Goal: Submit feedback/report problem

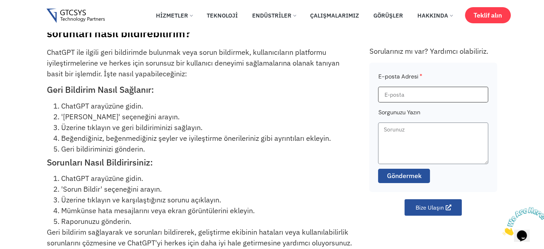
click at [423, 87] on input "E-posta Adresi" at bounding box center [433, 95] width 110 height 16
type input "[EMAIL_ADDRESS][DOMAIN_NAME]"
paste textarea "Dear OpenAI team, While working on legal topics with GPT, I noticed that it som…"
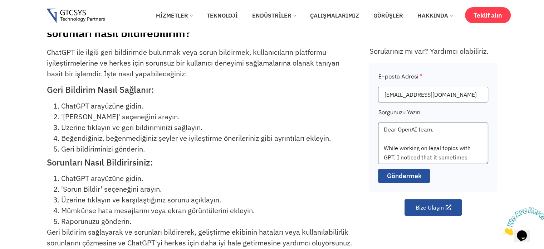
scroll to position [258, 0]
type textarea "Dear OpenAI team, While working on legal topics with GPT, I noticed that it som…"
click at [420, 167] on div at bounding box center [475, 167] width 129 height 0
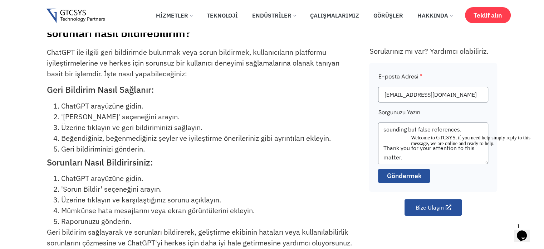
click at [526, 236] on button "Opens Chat This icon Opens the chat window." at bounding box center [522, 235] width 16 height 12
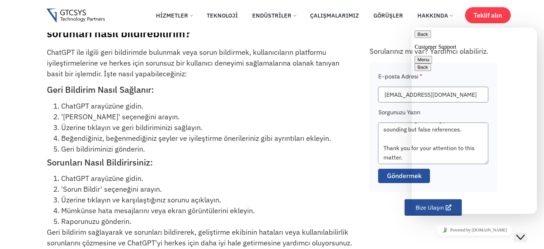
click at [412, 28] on textarea at bounding box center [412, 28] width 0 height 0
paste textarea "Dear OpenAI team, While working on legal topics with GPT, I noticed that it som…"
type textarea "Dear OpenAI team, While working on legal topics with GPT, I noticed that it som…"
click at [398, 157] on textarea "Dear OpenAI team, While working on legal topics with GPT, I noticed that it som…" at bounding box center [433, 142] width 110 height 41
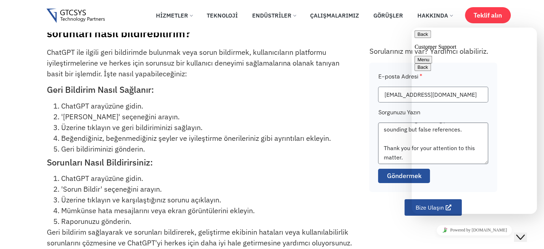
click at [401, 147] on textarea "Dear OpenAI team, While working on legal topics with GPT, I noticed that it som…" at bounding box center [433, 142] width 110 height 41
click at [420, 36] on button "Back" at bounding box center [423, 34] width 16 height 8
click at [408, 154] on textarea "Dear OpenAI team, While working on legal topics with GPT, I noticed that it som…" at bounding box center [433, 142] width 110 height 41
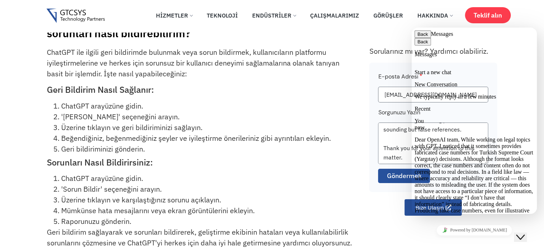
click at [525, 233] on icon "Close Chat This icon closes the chat window." at bounding box center [520, 237] width 9 height 9
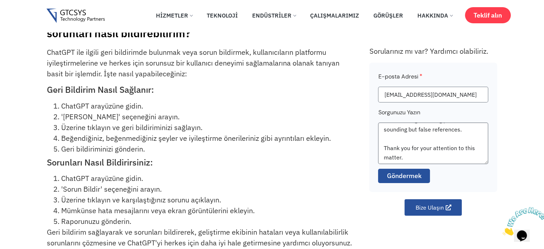
click at [450, 155] on textarea "Dear OpenAI team, While working on legal topics with GPT, I noticed that it som…" at bounding box center [433, 142] width 110 height 41
click at [416, 174] on font "Göndermek" at bounding box center [404, 175] width 35 height 8
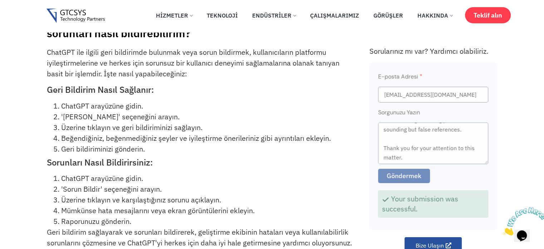
scroll to position [0, 0]
